Goal: Understand process/instructions

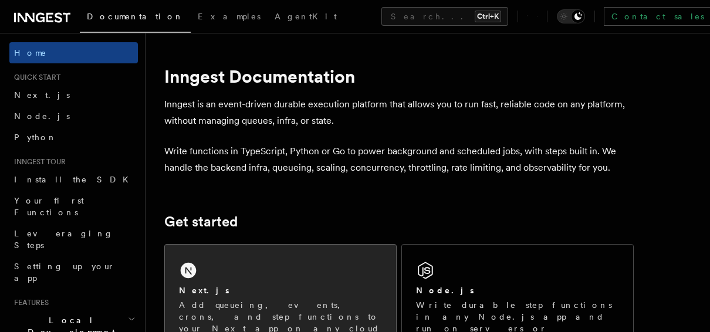
click at [227, 305] on p "Add queueing, events, crons, and step functions to your Next app on any cloud p…" at bounding box center [280, 322] width 203 height 47
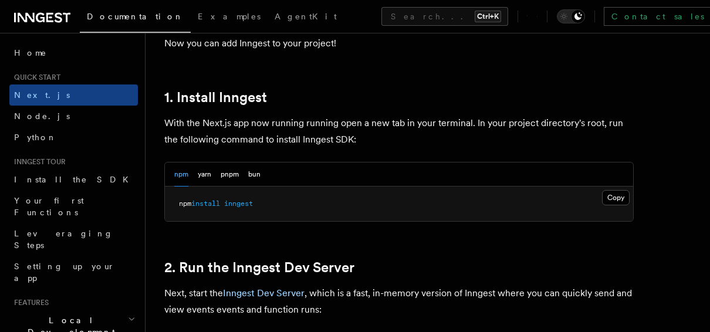
scroll to position [612, 0]
click at [613, 193] on button "Copy Copied" at bounding box center [616, 197] width 28 height 15
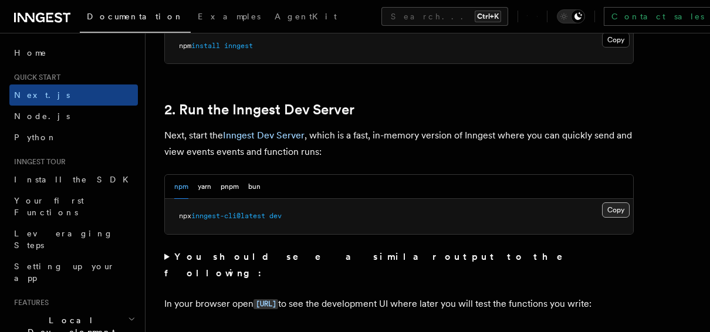
click at [616, 208] on button "Copy Copied" at bounding box center [616, 210] width 28 height 15
